Goal: Task Accomplishment & Management: Use online tool/utility

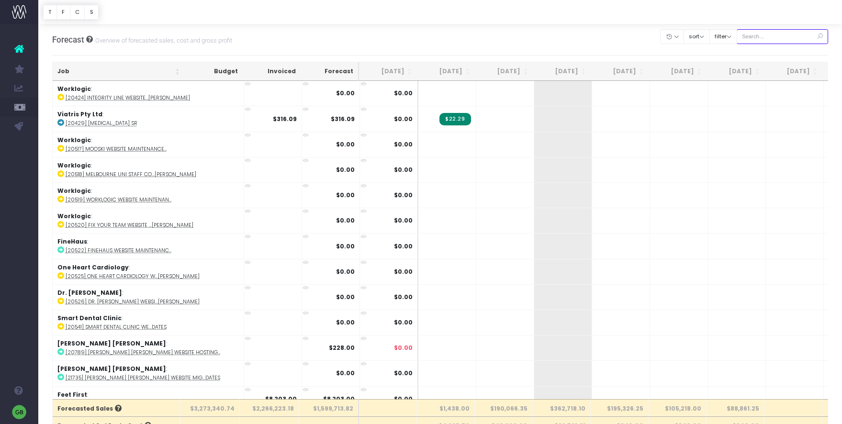
click at [788, 36] on input "text" at bounding box center [783, 36] width 92 height 15
type input "tough stuff"
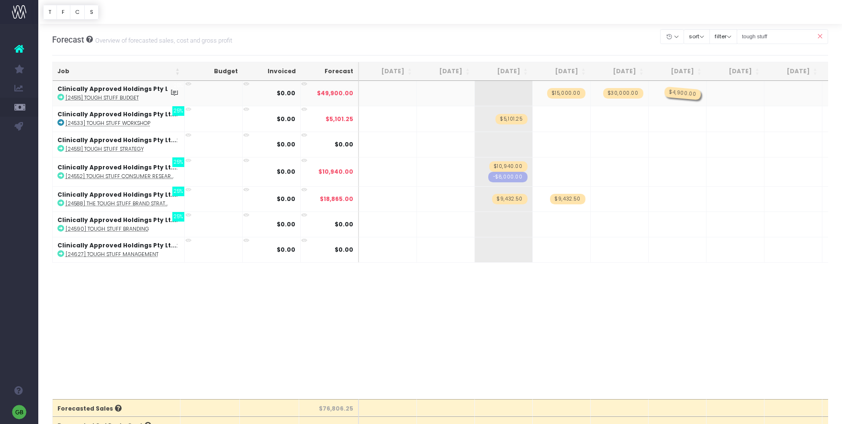
drag, startPoint x: 517, startPoint y: 94, endPoint x: 677, endPoint y: 96, distance: 160.4
click at [188, 135] on icon at bounding box center [188, 135] width 6 height 6
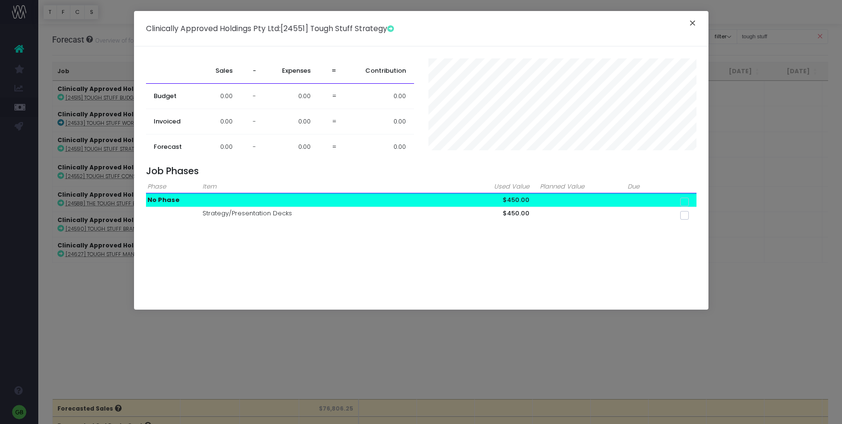
click at [693, 22] on button "×" at bounding box center [693, 24] width 20 height 15
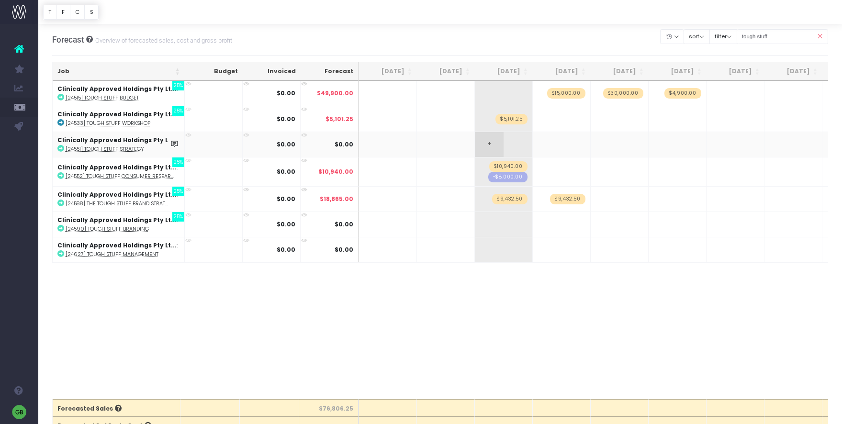
click at [490, 145] on span "+" at bounding box center [489, 144] width 29 height 25
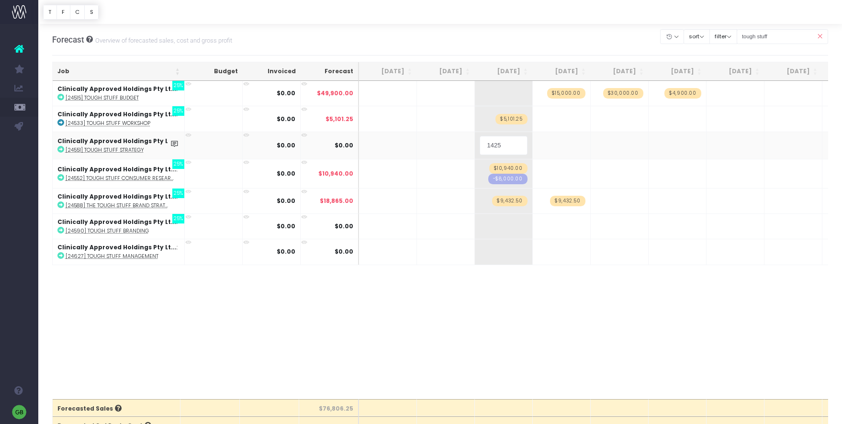
type input "14250"
click at [631, 23] on div at bounding box center [440, 12] width 804 height 24
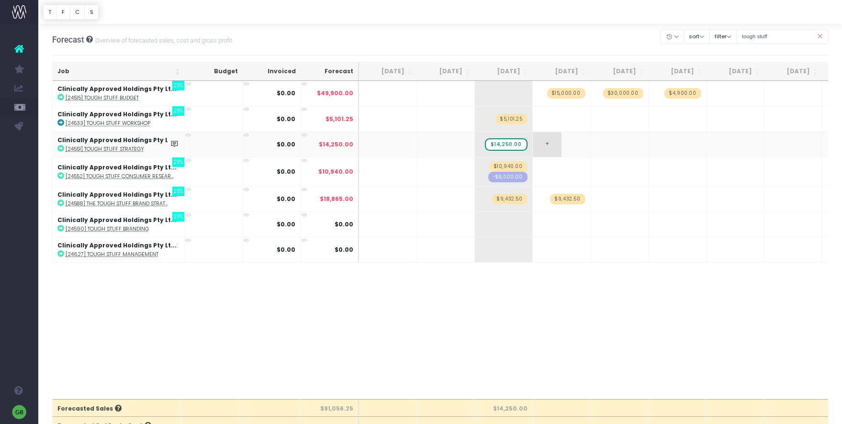
click at [544, 143] on span "+" at bounding box center [547, 144] width 29 height 25
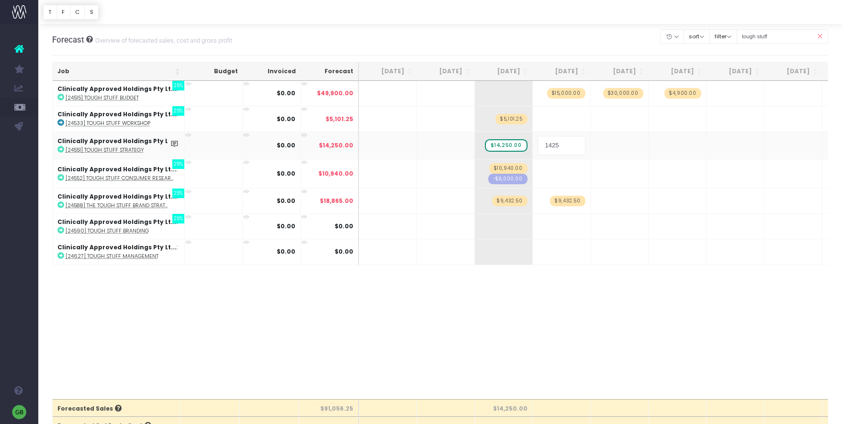
type input "14250"
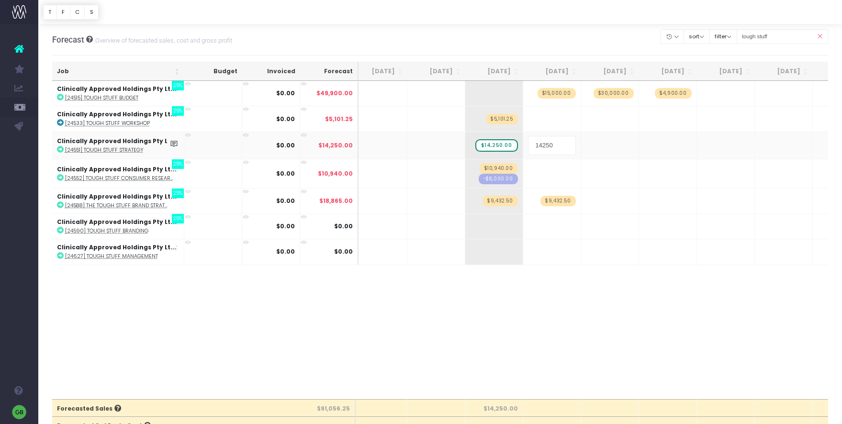
scroll to position [0, 11]
click at [566, 22] on div at bounding box center [440, 12] width 804 height 24
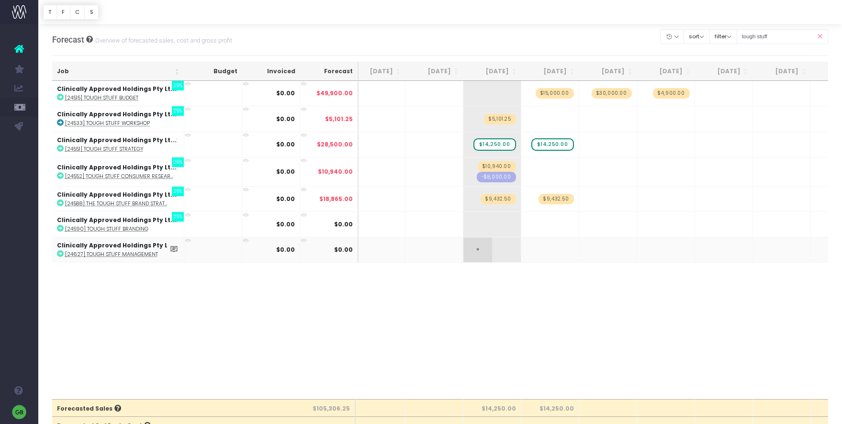
click at [481, 249] on span "+" at bounding box center [477, 249] width 29 height 25
type input "18430"
drag, startPoint x: 500, startPoint y: 253, endPoint x: 472, endPoint y: 253, distance: 27.3
click at [472, 253] on input "18430" at bounding box center [492, 250] width 48 height 19
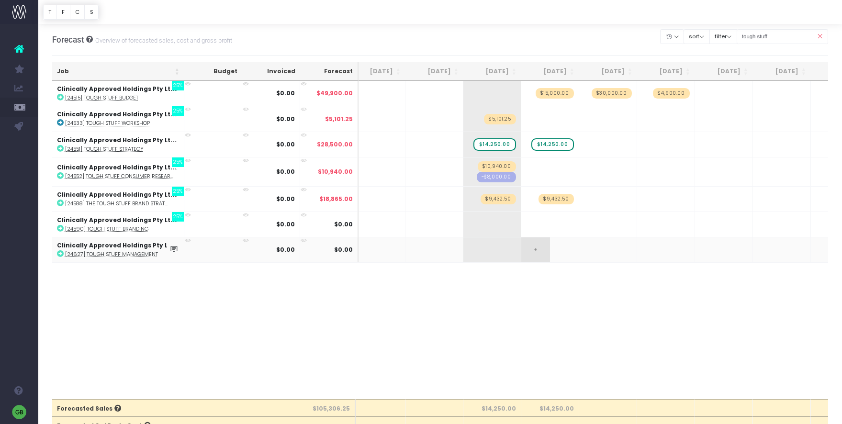
click at [530, 248] on span "+" at bounding box center [535, 249] width 29 height 25
click at [538, 249] on span "+" at bounding box center [535, 249] width 29 height 25
type input "18430"
click at [545, 299] on body "Oh my... this is bad. [PERSON_NAME] wasn't able to load this page. Please conta…" at bounding box center [421, 212] width 842 height 424
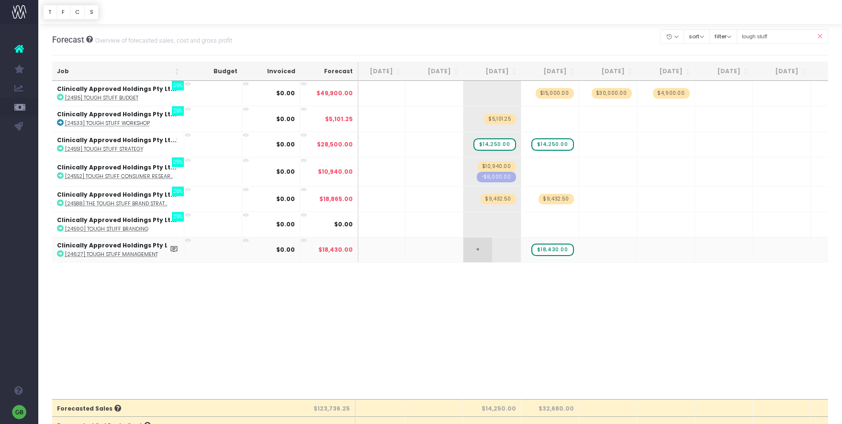
click at [482, 249] on span "+" at bounding box center [477, 249] width 29 height 25
type input "9215"
click at [586, 352] on body "Oh my... this is bad. [PERSON_NAME] wasn't able to load this page. Please conta…" at bounding box center [421, 212] width 842 height 424
click at [190, 216] on icon at bounding box center [188, 215] width 6 height 6
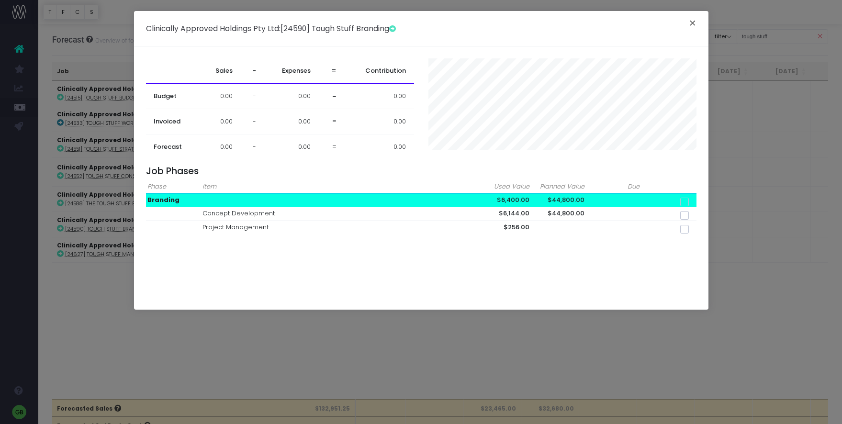
click at [697, 24] on button "×" at bounding box center [693, 24] width 20 height 15
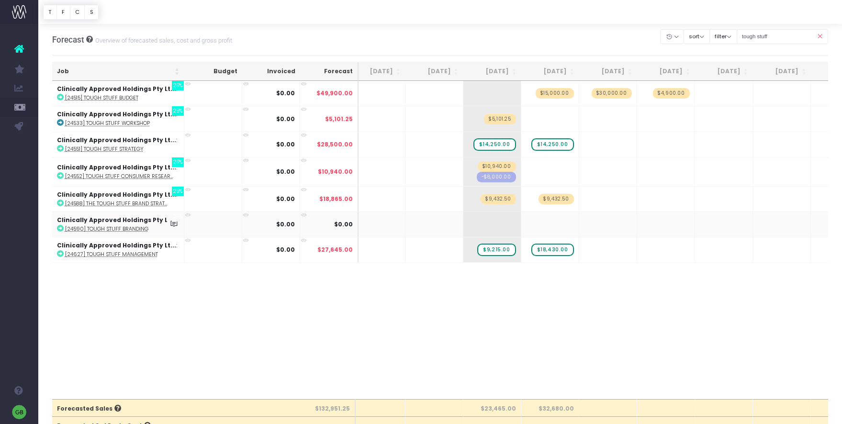
click at [100, 229] on abbr "[24590] Tough Stuff Branding" at bounding box center [106, 228] width 83 height 7
click at [481, 224] on span "+" at bounding box center [477, 224] width 29 height 25
type input "10000"
click at [546, 223] on body "Oh my... this is bad. [PERSON_NAME] wasn't able to load this page. Please conta…" at bounding box center [421, 212] width 842 height 424
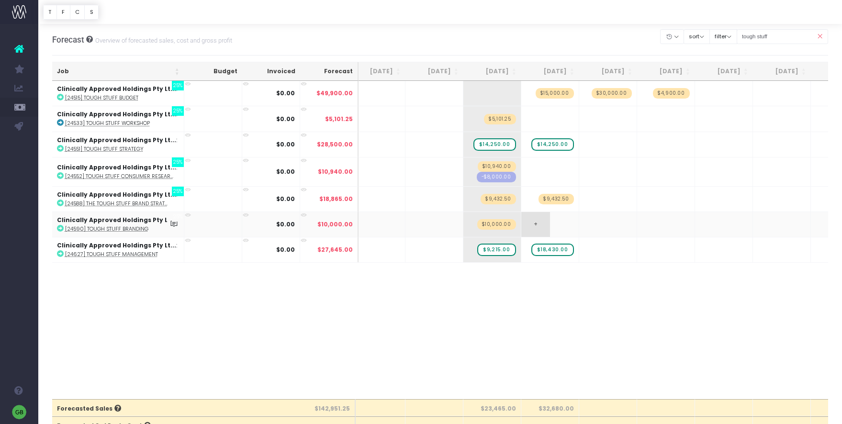
click at [538, 223] on span "+" at bounding box center [535, 224] width 29 height 25
type input "10000"
click at [600, 224] on body "Oh my... this is bad. [PERSON_NAME] wasn't able to load this page. Please conta…" at bounding box center [421, 212] width 842 height 424
click at [597, 223] on span "+" at bounding box center [593, 224] width 29 height 25
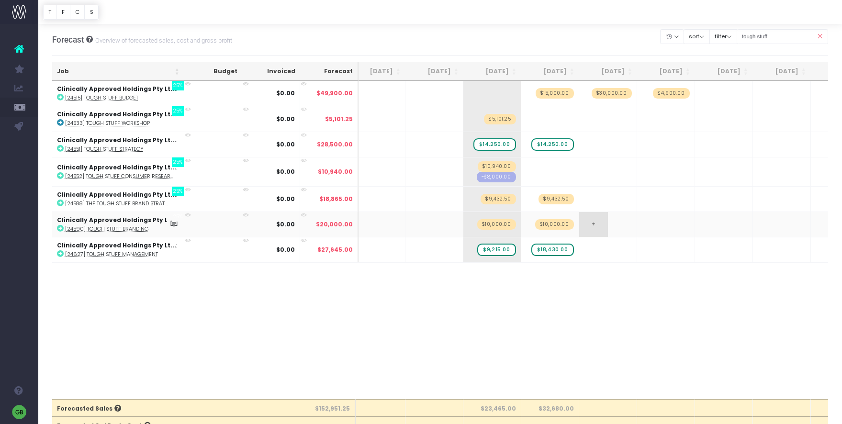
click at [593, 223] on span "+" at bounding box center [593, 224] width 29 height 25
type input "10000"
click at [650, 223] on body "Oh my... this is bad. [PERSON_NAME] wasn't able to load this page. Please conta…" at bounding box center [421, 212] width 842 height 424
click at [653, 224] on span "+" at bounding box center [651, 224] width 29 height 25
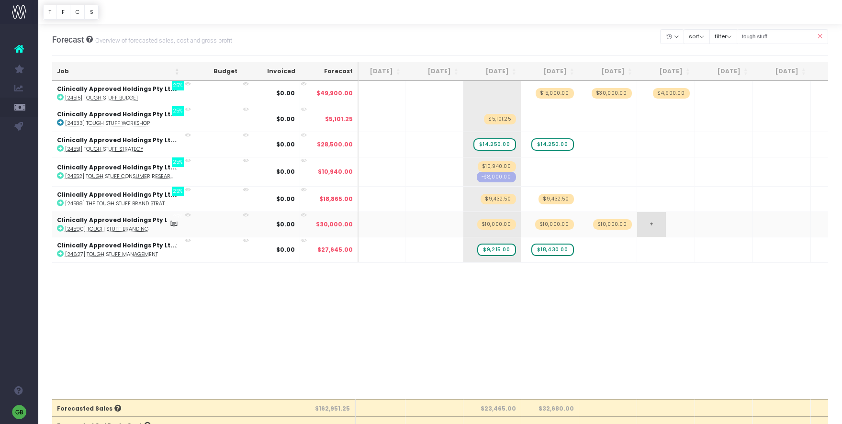
click at [653, 224] on span "+" at bounding box center [651, 224] width 29 height 25
type input "10000"
click at [710, 222] on body "Oh my... this is bad. [PERSON_NAME] wasn't able to load this page. Please conta…" at bounding box center [421, 212] width 842 height 424
click at [712, 224] on span "+" at bounding box center [709, 224] width 29 height 25
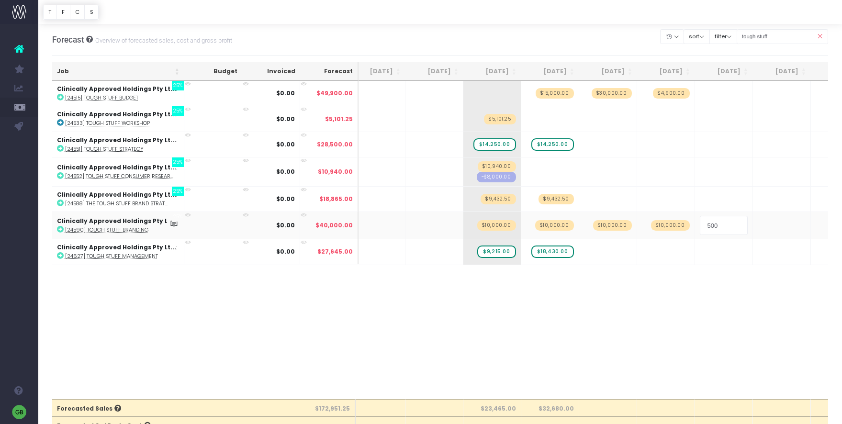
type input "5000"
click at [691, 312] on body "Oh my... this is bad. [PERSON_NAME] wasn't able to load this page. Please conta…" at bounding box center [421, 212] width 842 height 424
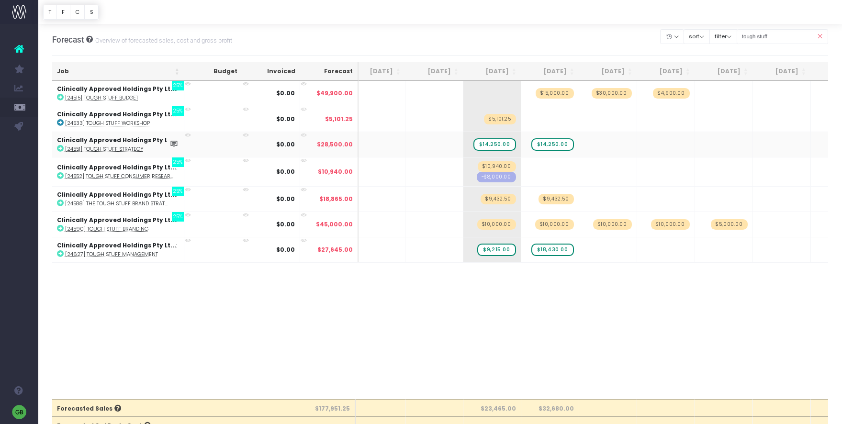
click at [126, 148] on abbr "[24551] Tough Stuff Strategy" at bounding box center [104, 149] width 78 height 7
click at [139, 257] on abbr "[24627] Tough Stuff Management" at bounding box center [111, 254] width 93 height 7
